Goal: Communication & Community: Answer question/provide support

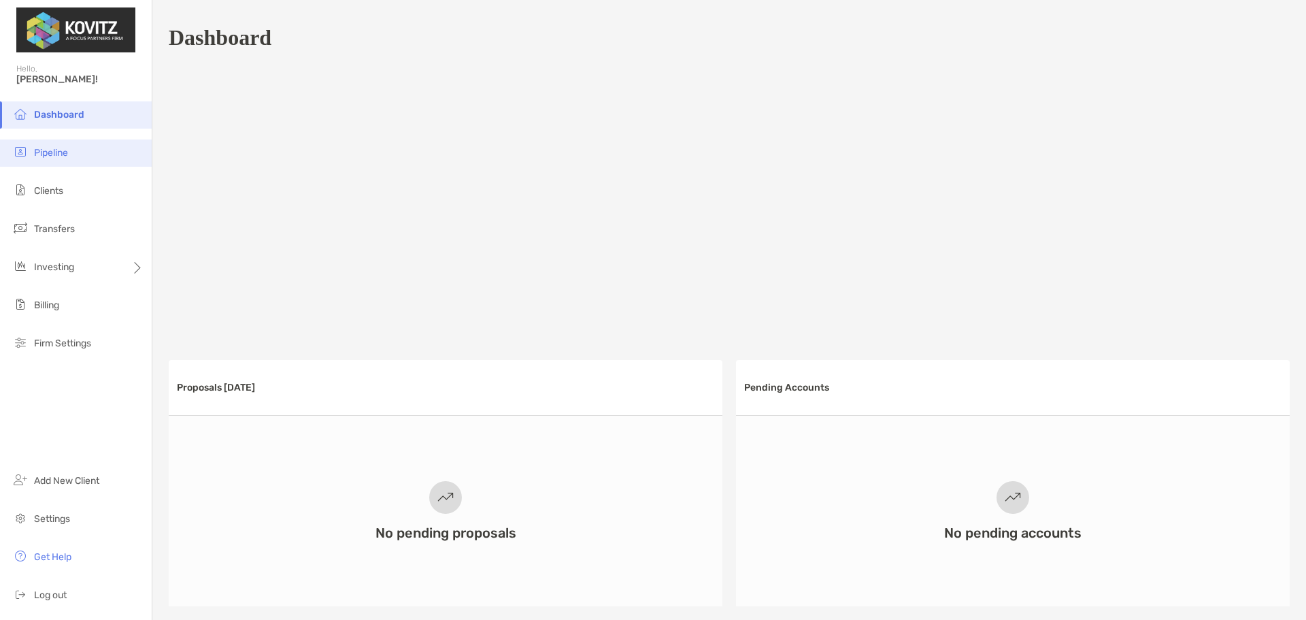
click at [68, 154] on span "Pipeline" at bounding box center [51, 153] width 34 height 12
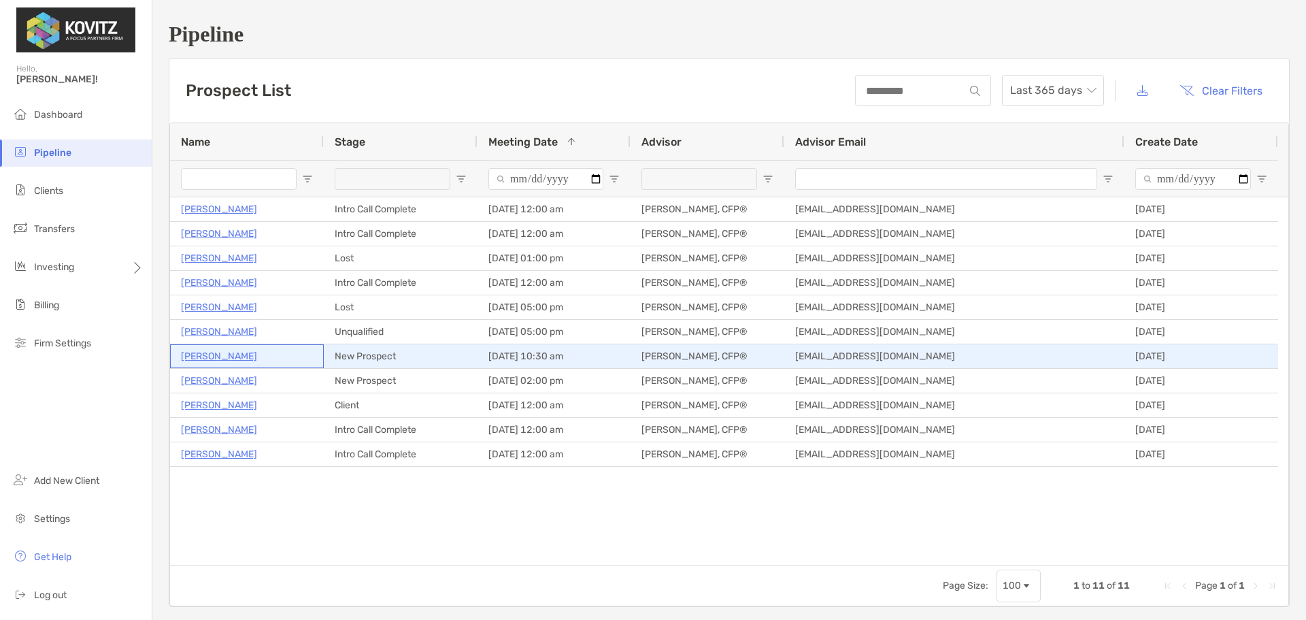
click at [205, 354] on p "[PERSON_NAME]" at bounding box center [219, 356] width 76 height 17
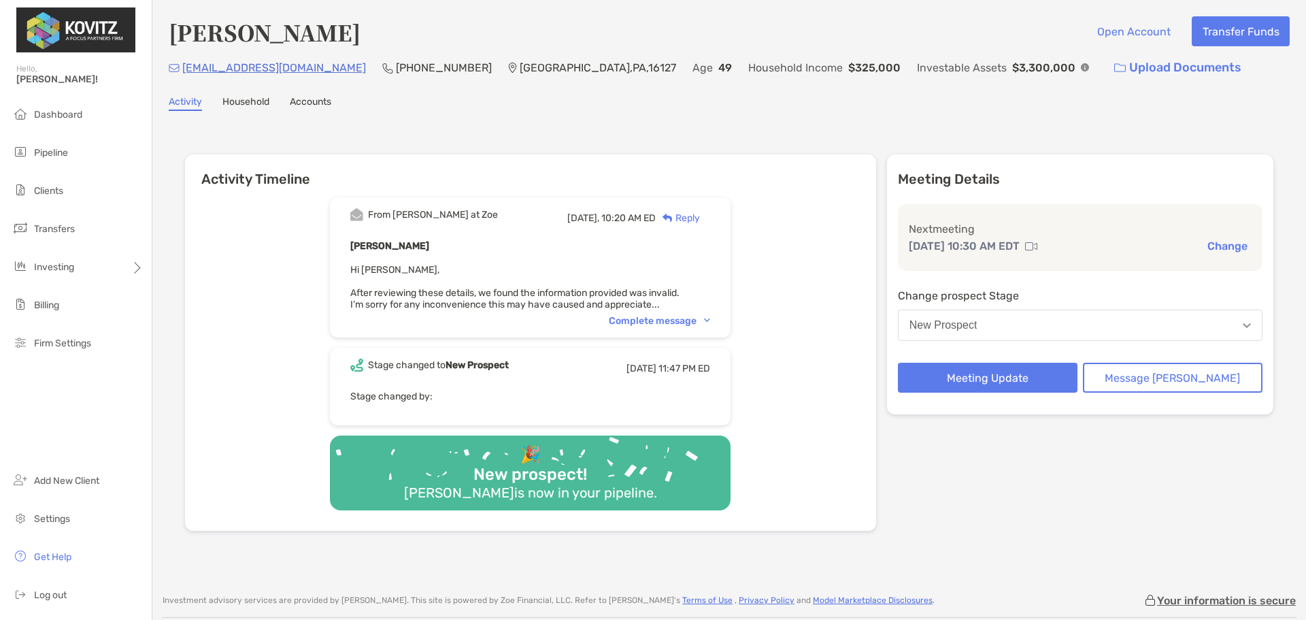
click at [692, 316] on div "Complete message" at bounding box center [659, 321] width 101 height 12
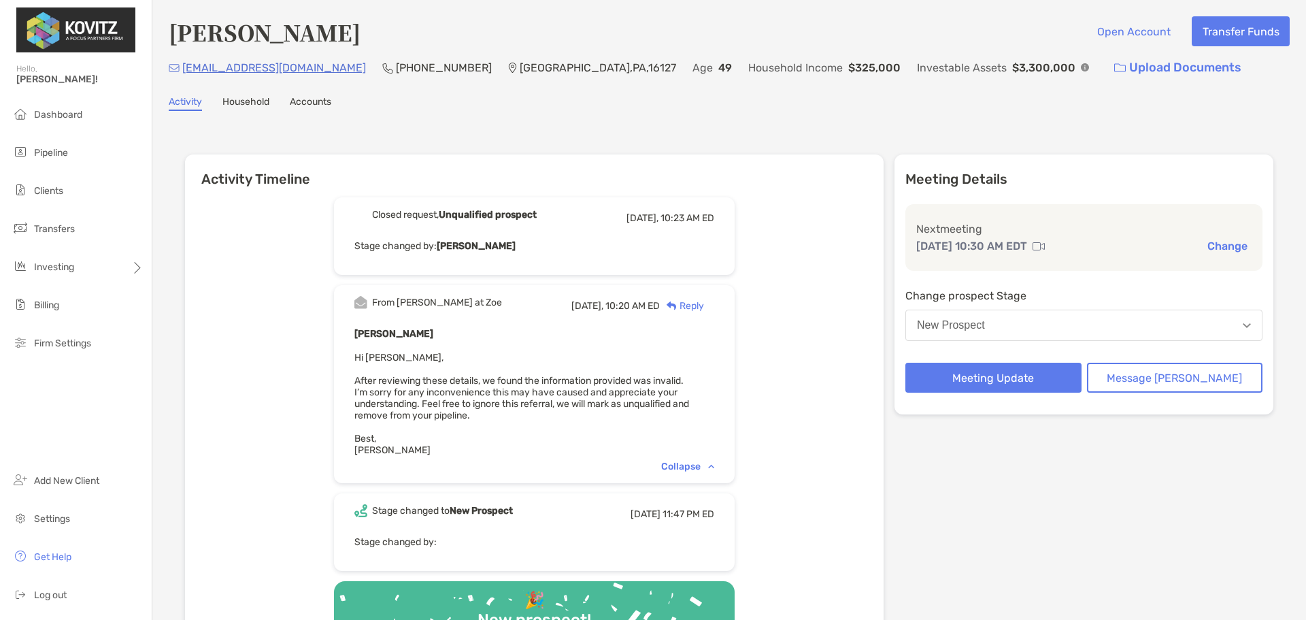
click at [704, 310] on div "Reply" at bounding box center [682, 306] width 44 height 14
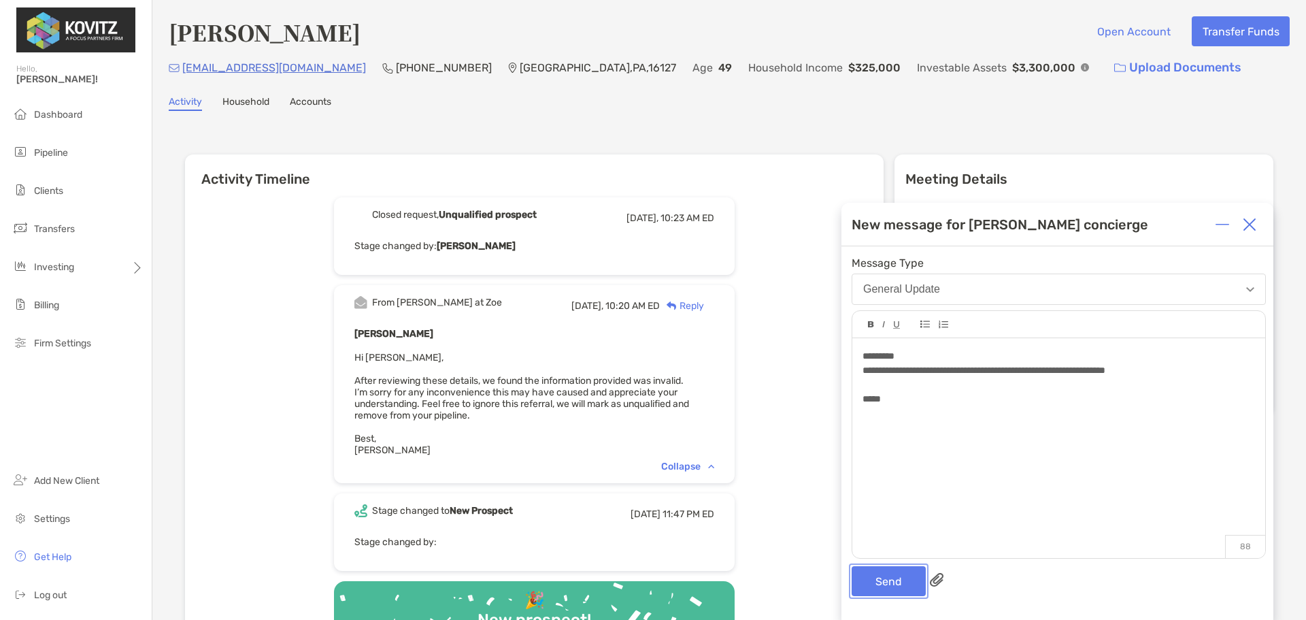
click at [891, 585] on button "Send" at bounding box center [889, 581] width 74 height 30
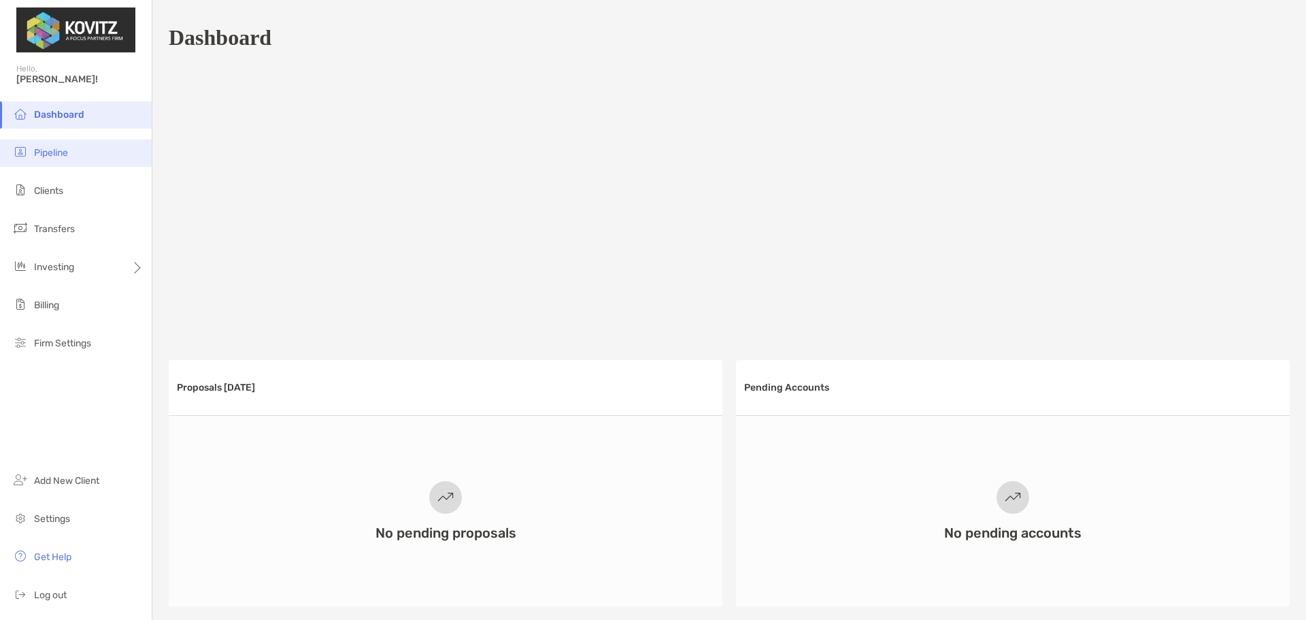
click at [67, 148] on span "Pipeline" at bounding box center [51, 153] width 34 height 12
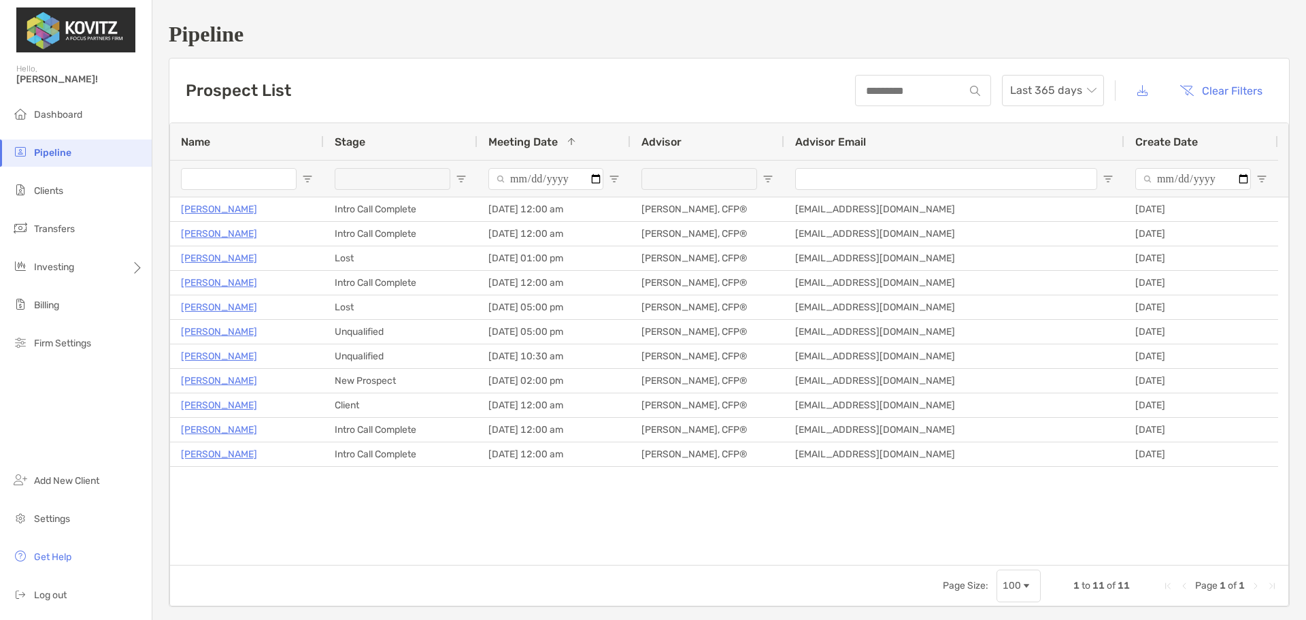
click at [461, 176] on span "Open Filter Menu" at bounding box center [461, 178] width 11 height 11
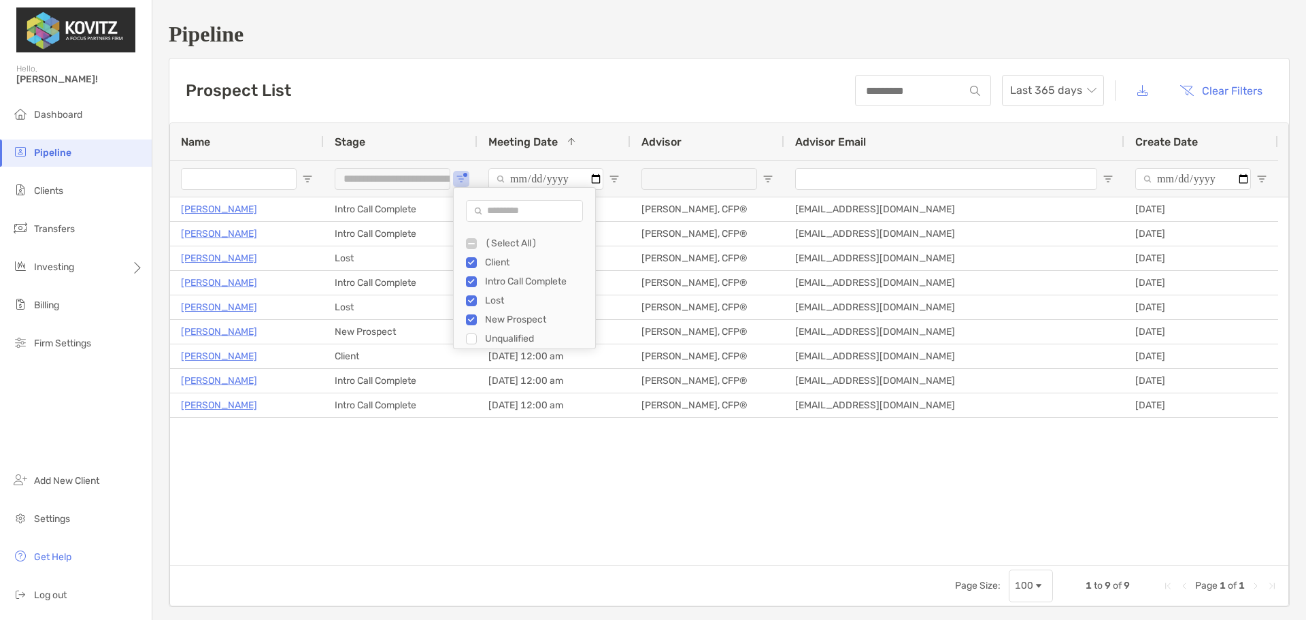
type input "**********"
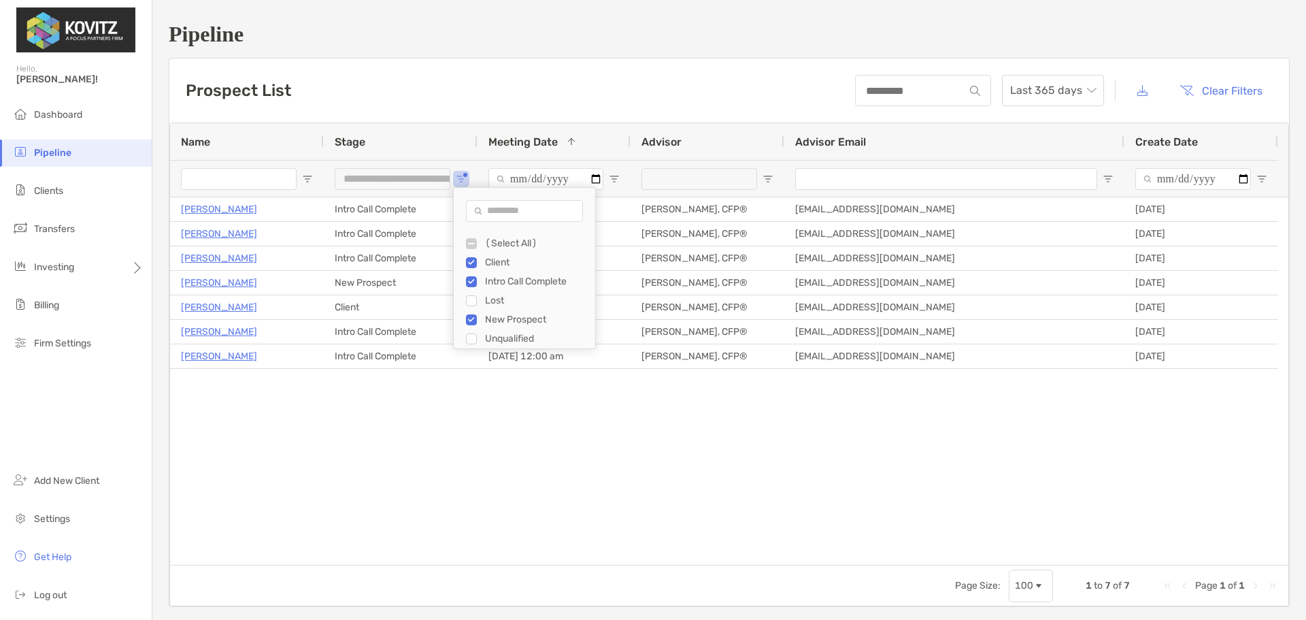
click at [455, 421] on div "Joy Baldini Intro Call Complete 08/18/2025 - 12:00 am Emily Franco, CFP® efranc…" at bounding box center [729, 380] width 1119 height 367
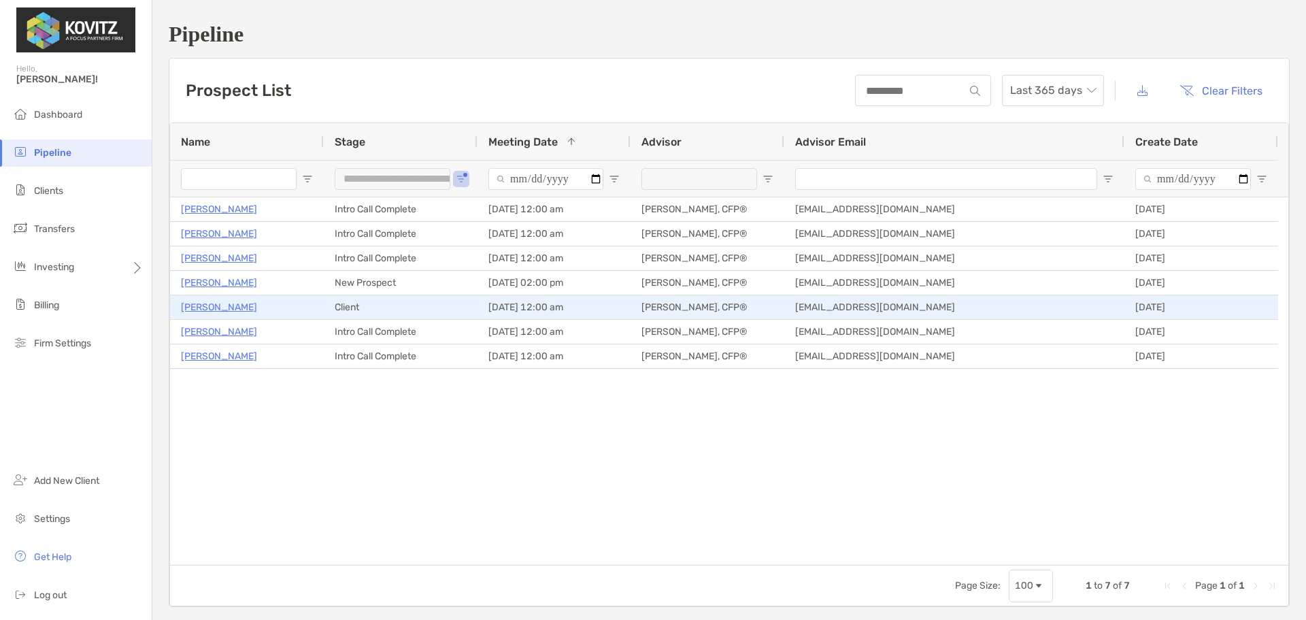
click at [233, 303] on p "[PERSON_NAME]" at bounding box center [219, 307] width 76 height 17
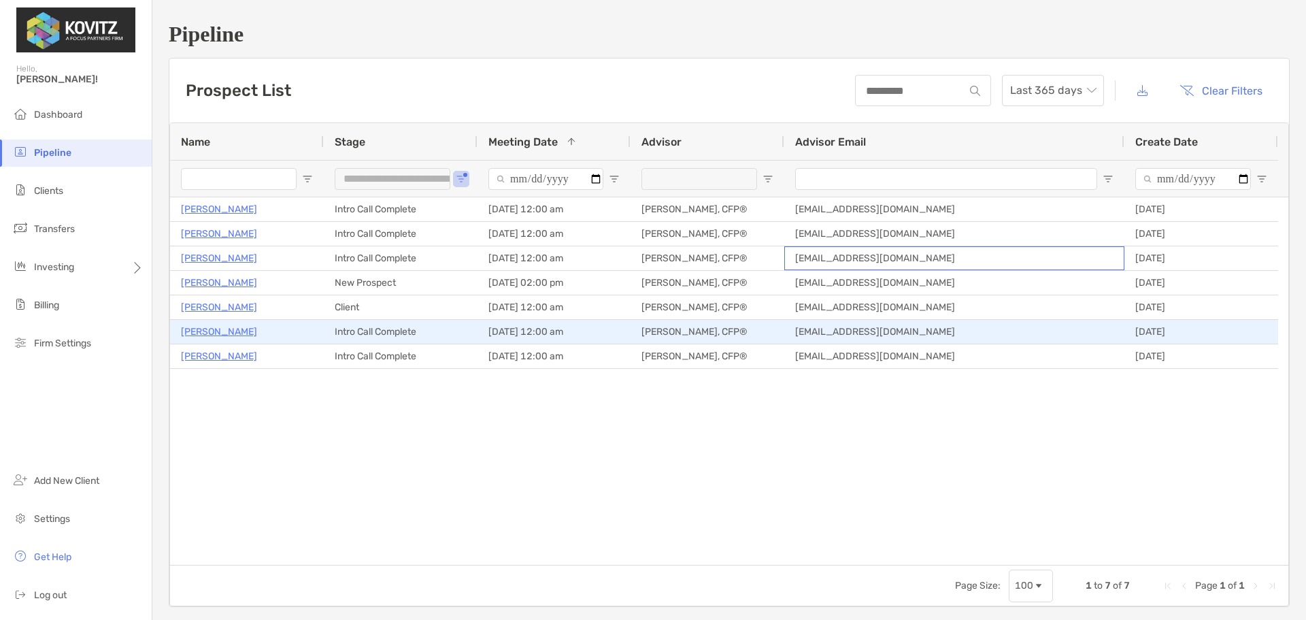
click at [1145, 325] on div "Joy Baldini Intro Call Complete 08/18/2025 - 12:00 am Emily Franco, CFP® efranc…" at bounding box center [724, 282] width 1108 height 171
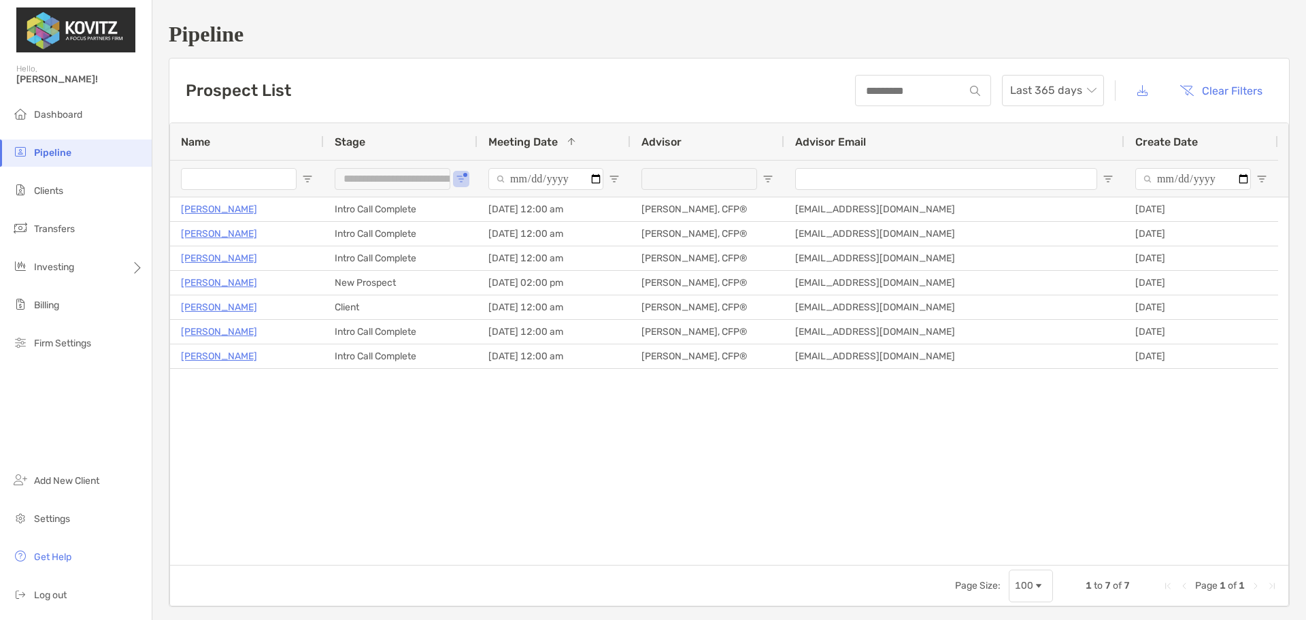
click at [1057, 426] on div "Joy Baldini Intro Call Complete 08/18/2025 - 12:00 am Emily Franco, CFP® efranc…" at bounding box center [729, 380] width 1119 height 367
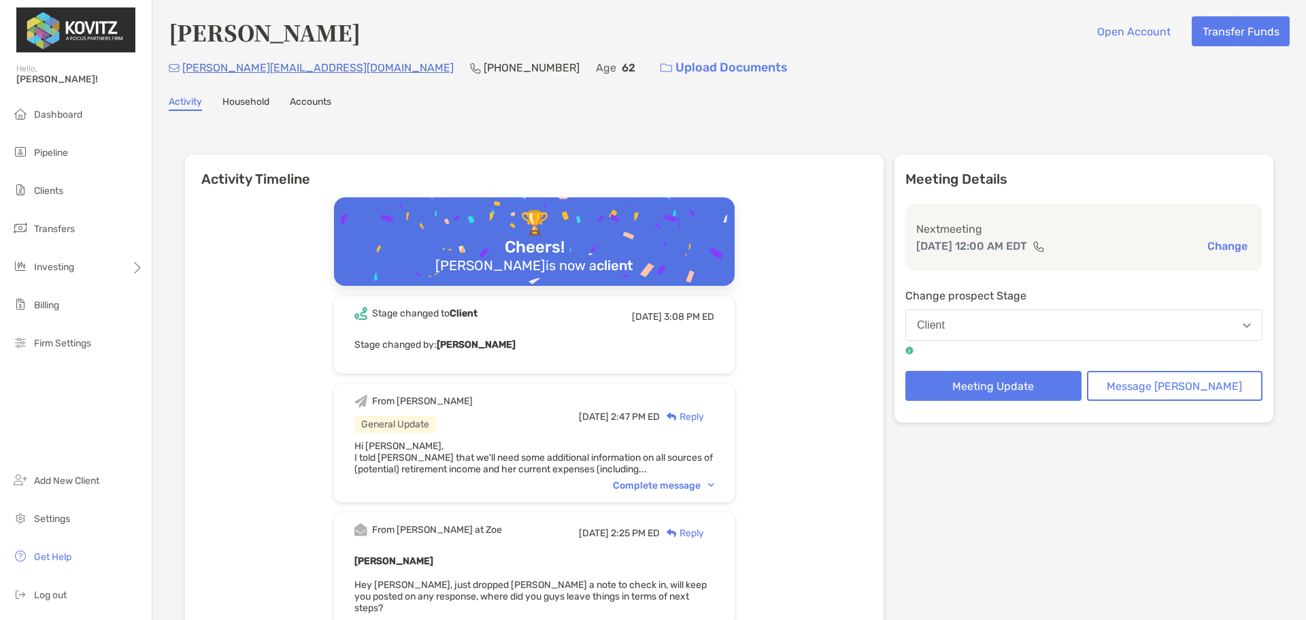
click at [690, 484] on div "Complete message" at bounding box center [663, 486] width 101 height 12
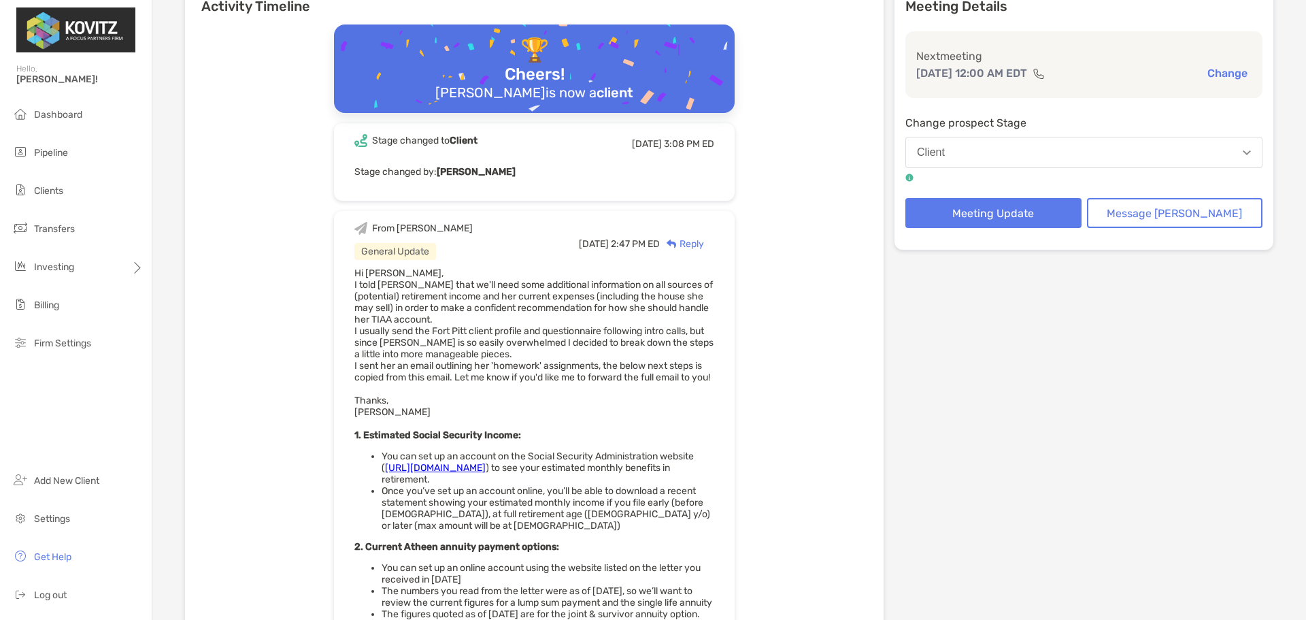
scroll to position [62, 0]
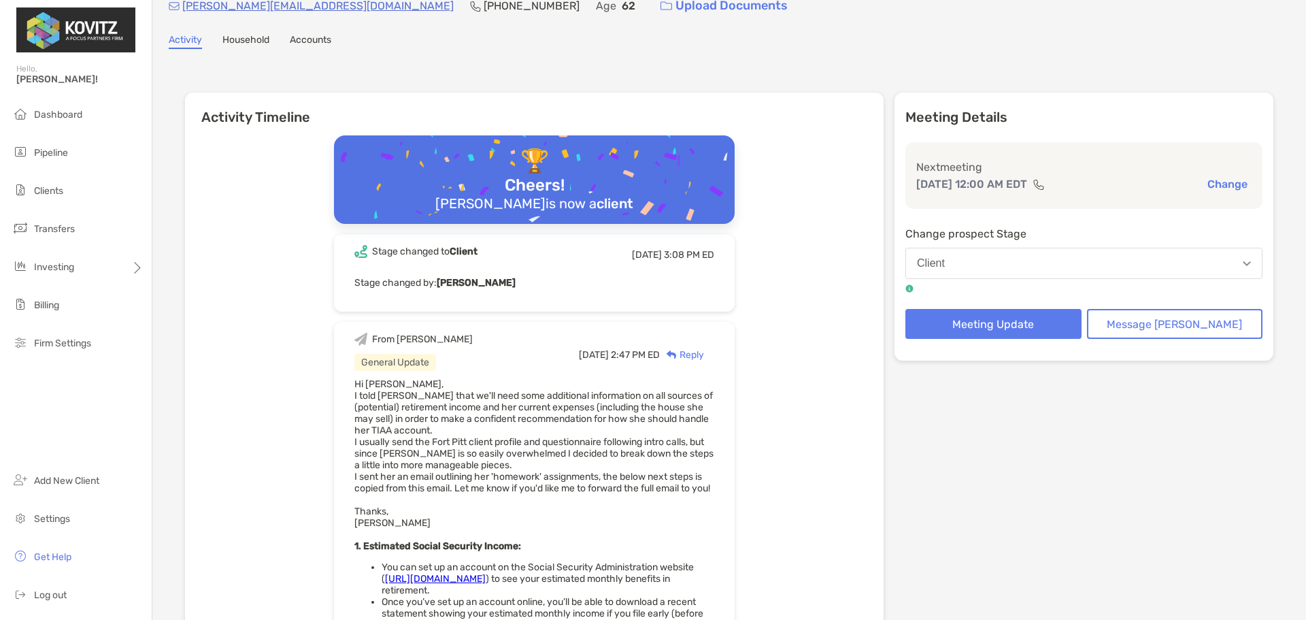
click at [914, 289] on img at bounding box center [910, 288] width 8 height 8
